Goal: Find specific page/section: Find specific page/section

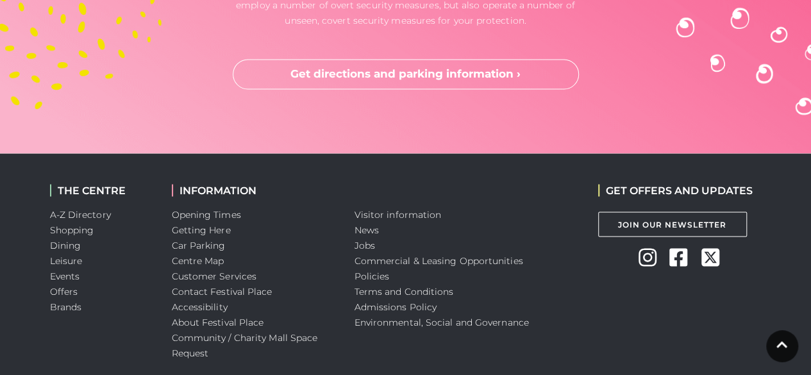
scroll to position [3561, 0]
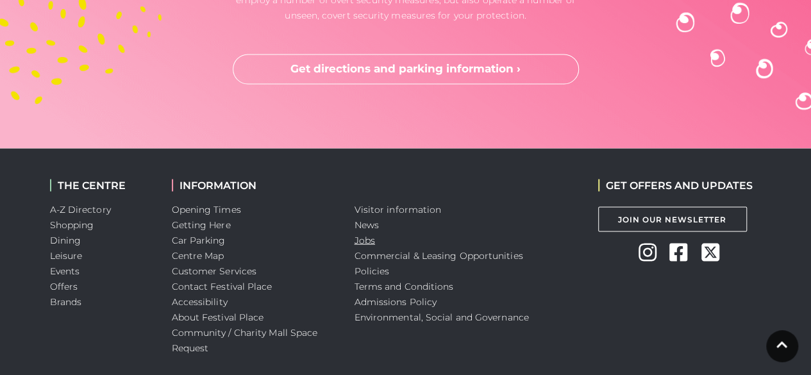
click at [362, 234] on link "Jobs" at bounding box center [364, 240] width 21 height 12
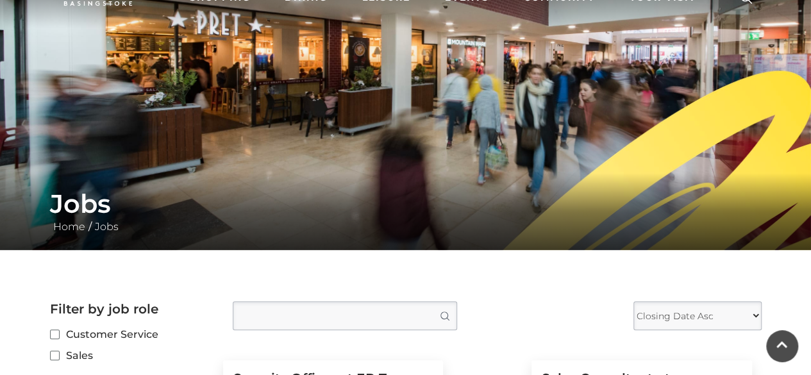
scroll to position [12, 0]
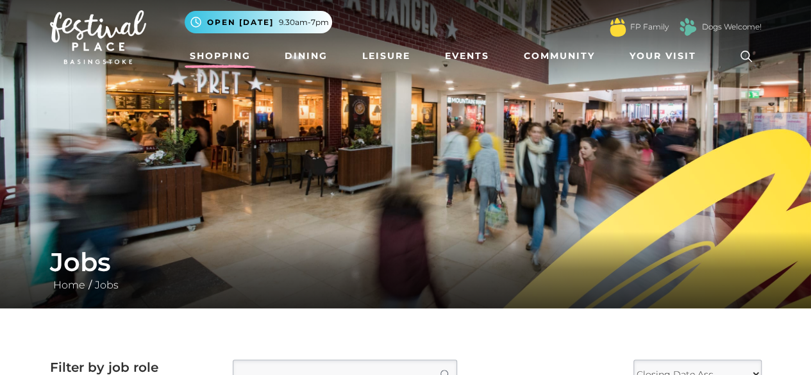
click at [226, 54] on link "Shopping" at bounding box center [220, 56] width 71 height 24
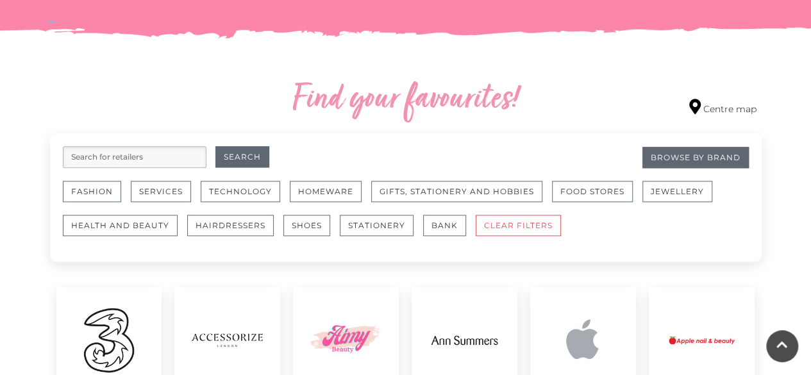
scroll to position [685, 0]
